Goal: Task Accomplishment & Management: Use online tool/utility

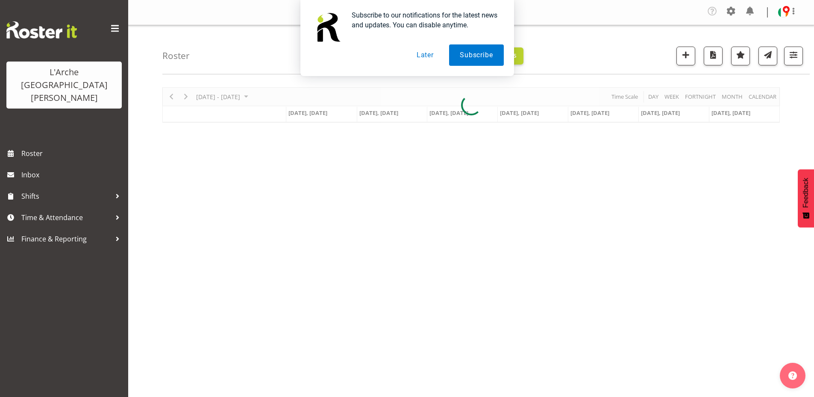
drag, startPoint x: 792, startPoint y: 56, endPoint x: 577, endPoint y: 44, distance: 216.0
click at [787, 56] on div "Subscribe to our notifications for the latest news and updates. You can disable…" at bounding box center [407, 38] width 814 height 76
drag, startPoint x: 418, startPoint y: 53, endPoint x: 811, endPoint y: 51, distance: 393.0
click at [424, 54] on button "Later" at bounding box center [425, 54] width 38 height 21
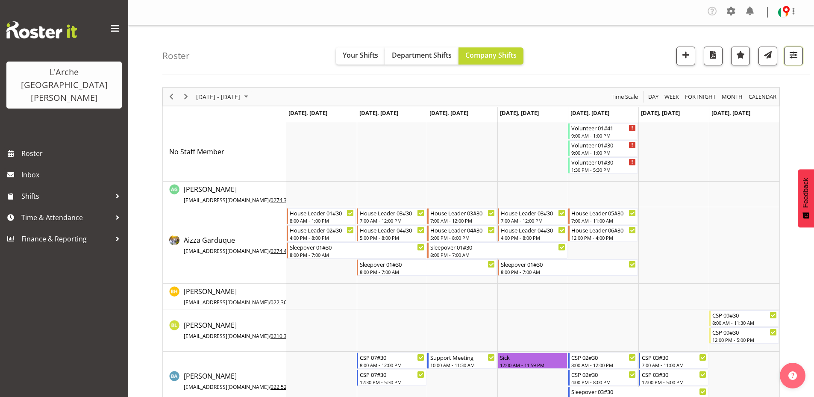
click at [796, 54] on span "button" at bounding box center [793, 54] width 11 height 11
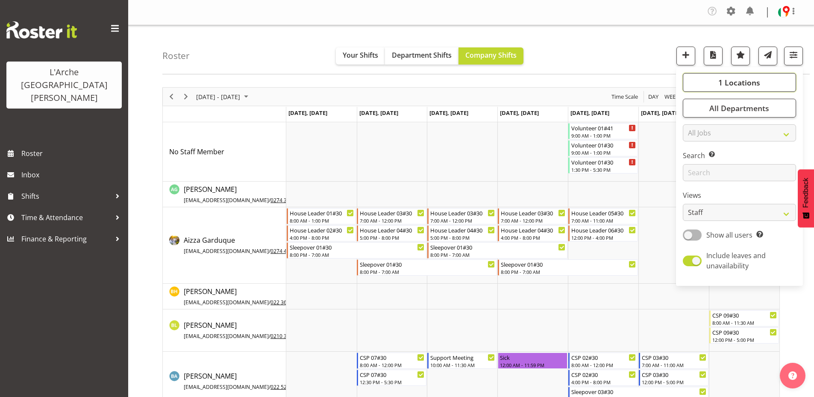
click at [748, 82] on span "1 Locations" at bounding box center [739, 82] width 42 height 10
click at [698, 146] on span "41" at bounding box center [701, 144] width 10 height 7
click at [695, 146] on input "41" at bounding box center [693, 145] width 6 height 6
checkbox input "true"
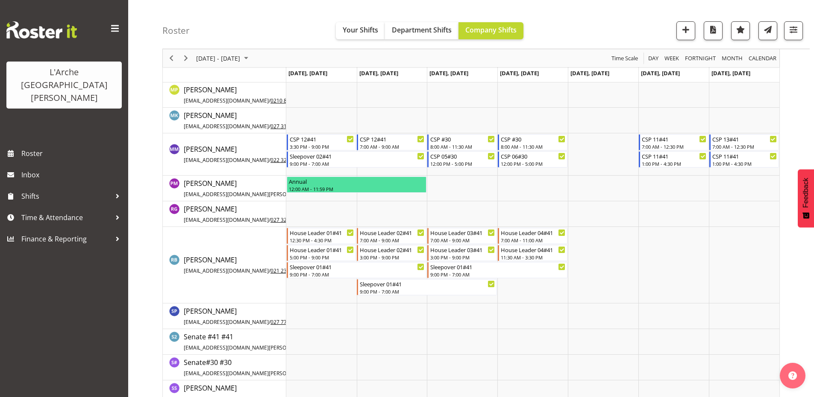
scroll to position [817, 0]
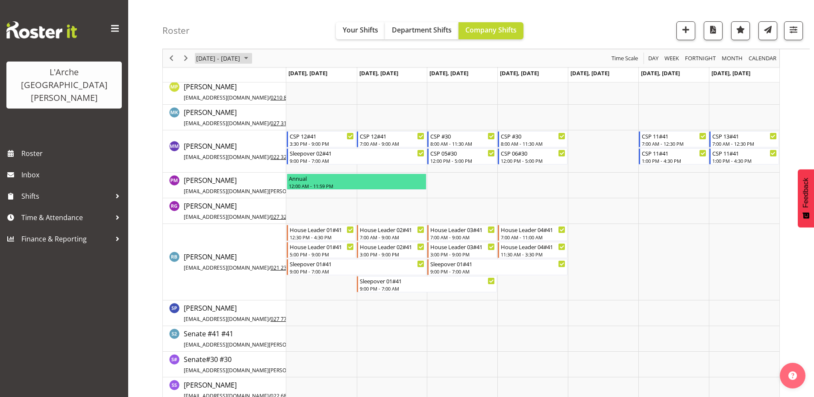
click at [251, 56] on span "July 14 - 20, 2025" at bounding box center [246, 58] width 10 height 11
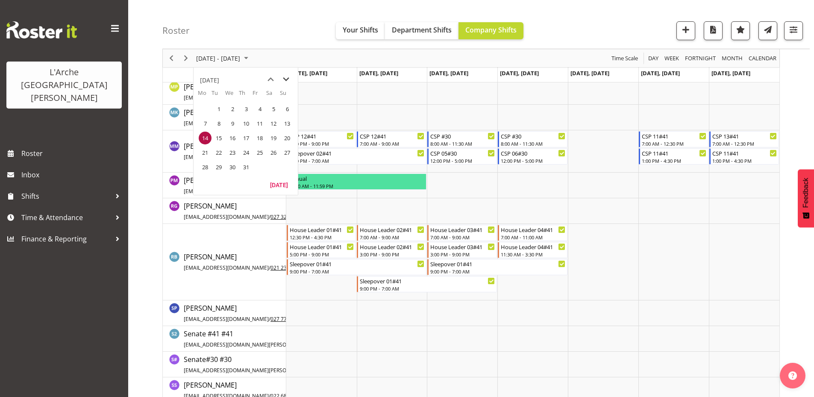
click at [285, 77] on span "next month" at bounding box center [286, 79] width 15 height 15
click at [276, 184] on button "[DATE]" at bounding box center [278, 185] width 29 height 12
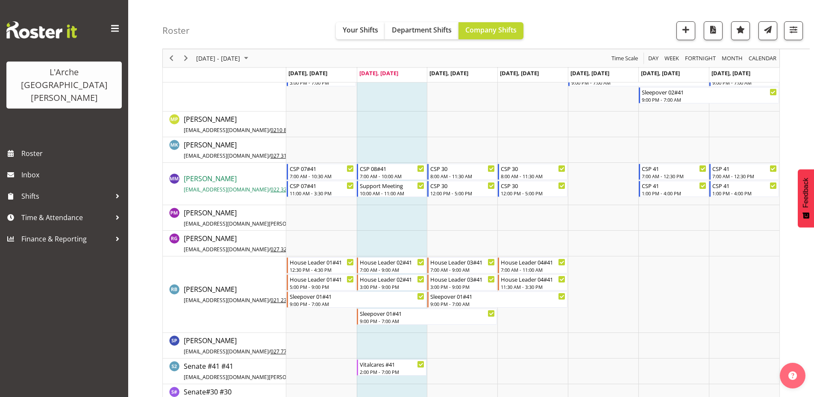
scroll to position [779, 0]
